Goal: Transaction & Acquisition: Purchase product/service

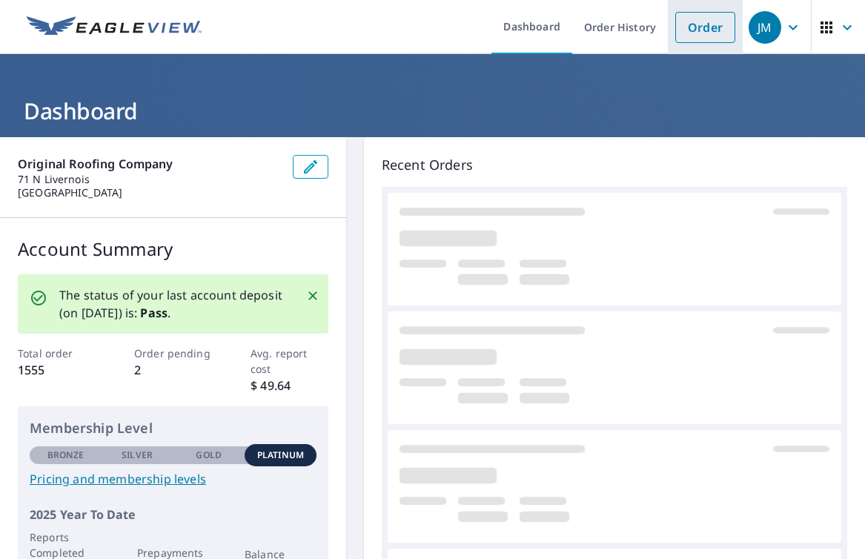
click at [719, 22] on link "Order" at bounding box center [706, 27] width 60 height 31
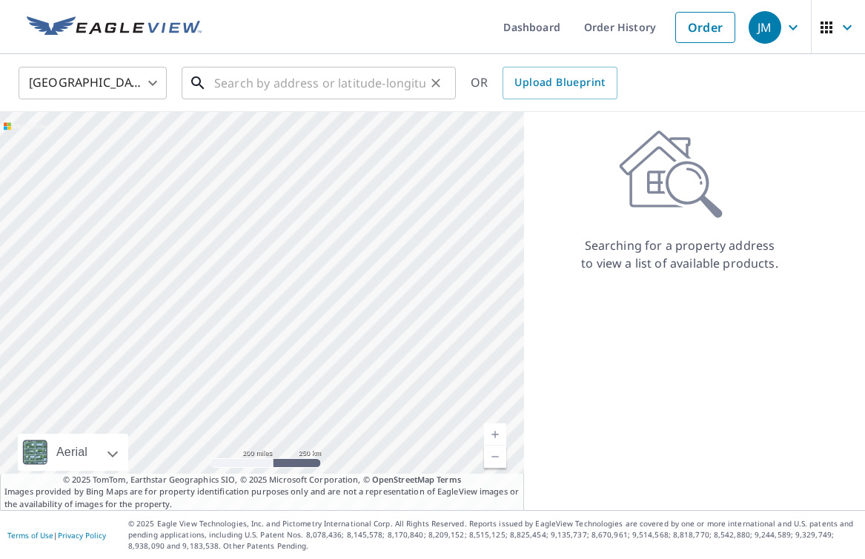
click at [399, 85] on input "text" at bounding box center [319, 83] width 211 height 42
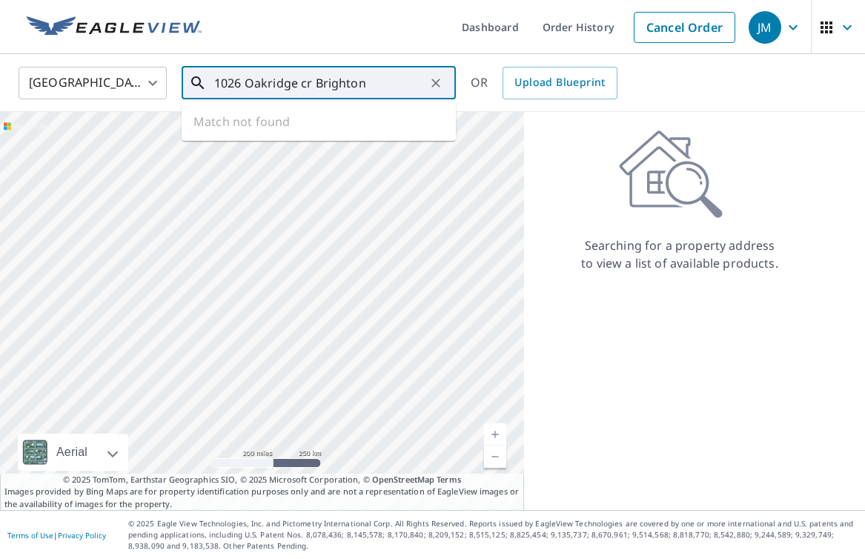
click at [267, 85] on input "1026 Oakridge cr Brighton" at bounding box center [319, 83] width 211 height 42
click at [350, 85] on input "1026 Oak ridge cr Brighton" at bounding box center [319, 83] width 211 height 42
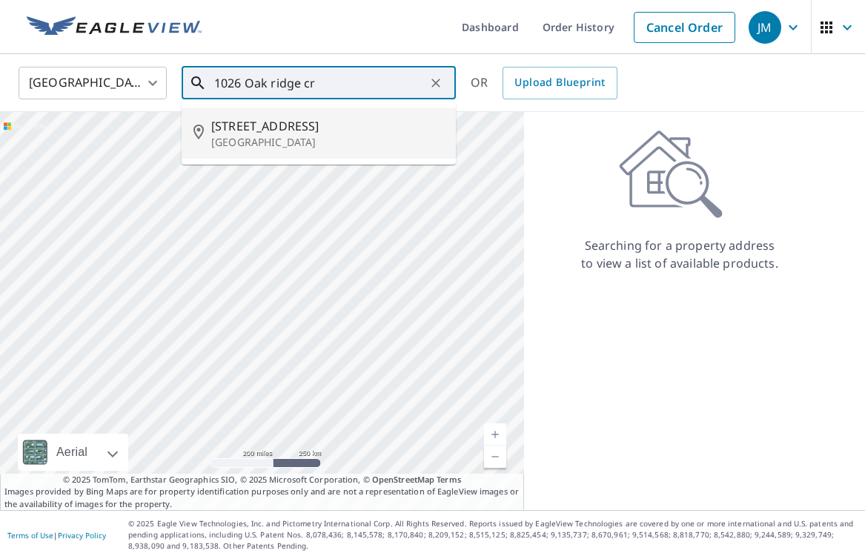
click at [282, 135] on p "[GEOGRAPHIC_DATA]" at bounding box center [327, 142] width 233 height 15
type input "[STREET_ADDRESS]"
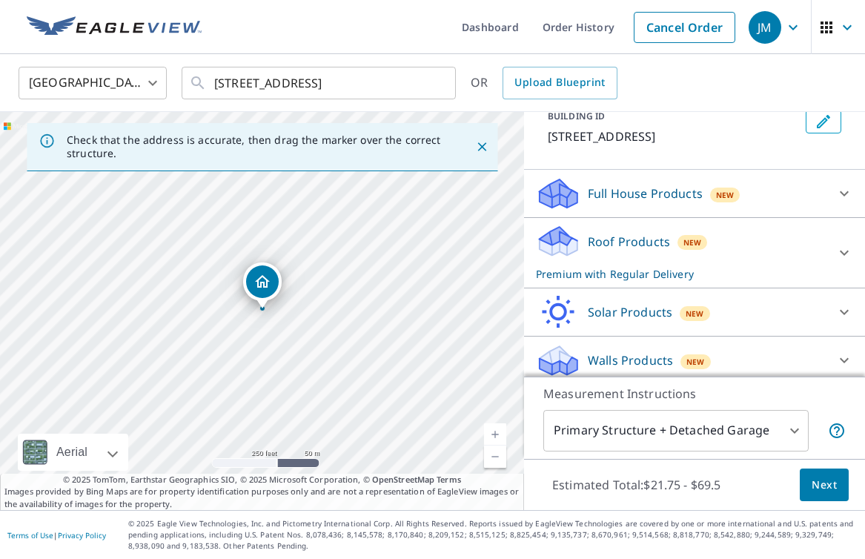
scroll to position [104, 0]
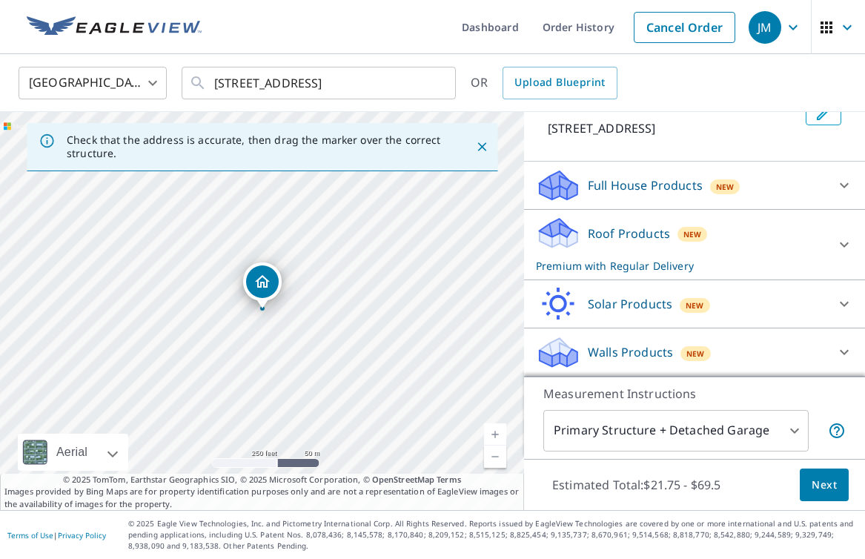
click at [826, 358] on div "Walls Products New" at bounding box center [681, 352] width 291 height 35
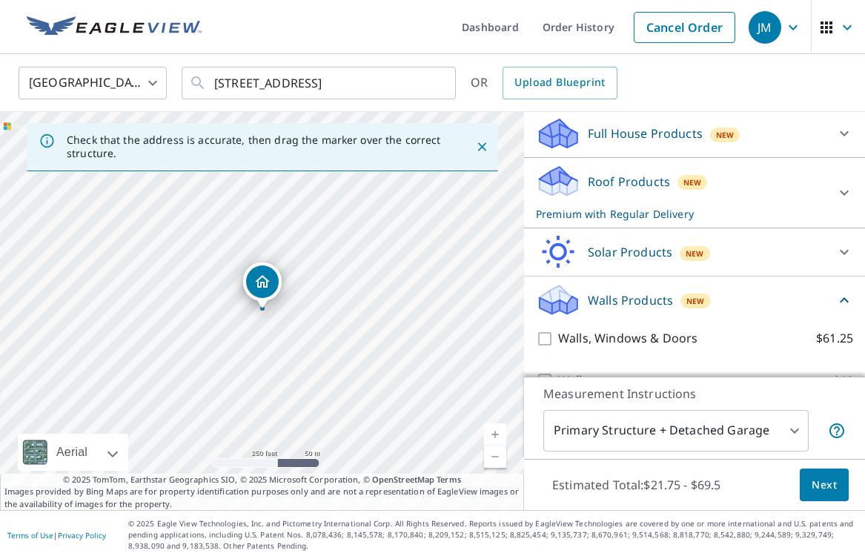
scroll to position [188, 0]
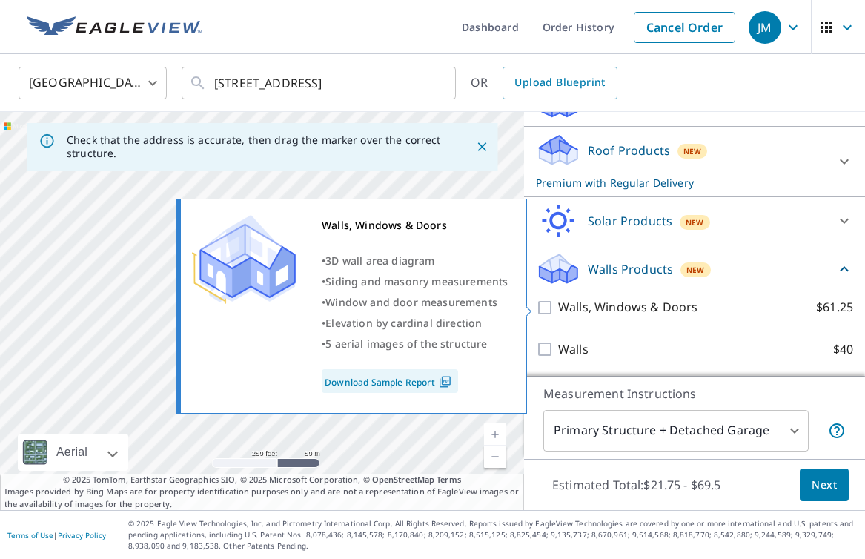
click at [547, 306] on input "Walls, Windows & Doors $61.25" at bounding box center [547, 308] width 22 height 18
checkbox input "true"
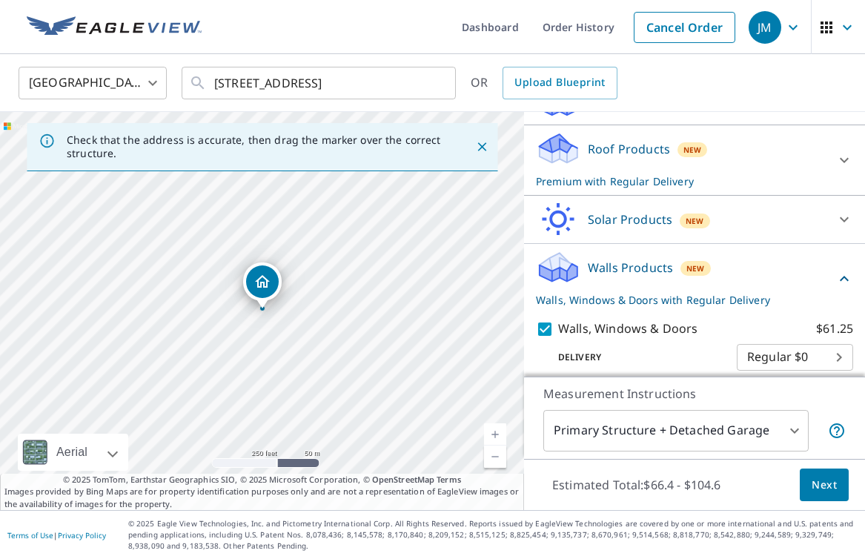
scroll to position [244, 0]
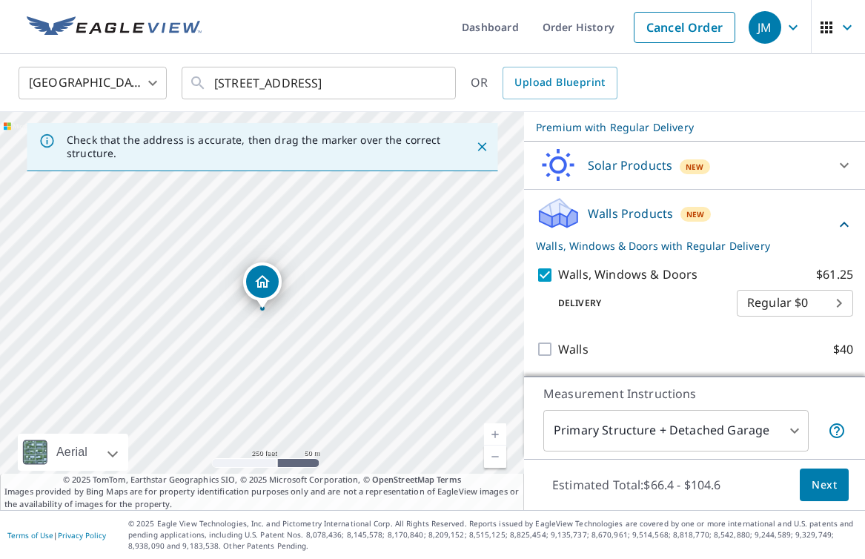
click at [822, 484] on span "Next" at bounding box center [824, 485] width 25 height 19
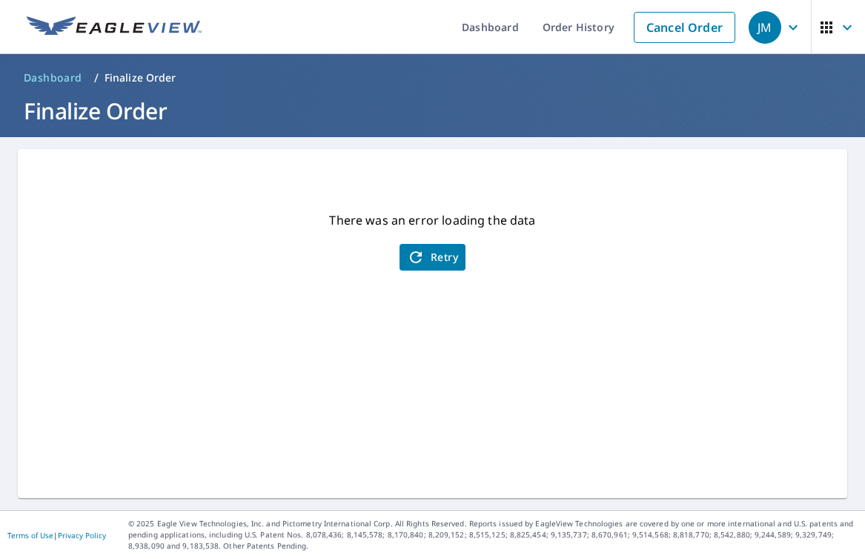
click at [429, 251] on span "Retry" at bounding box center [432, 257] width 51 height 18
